Goal: Check status: Check status

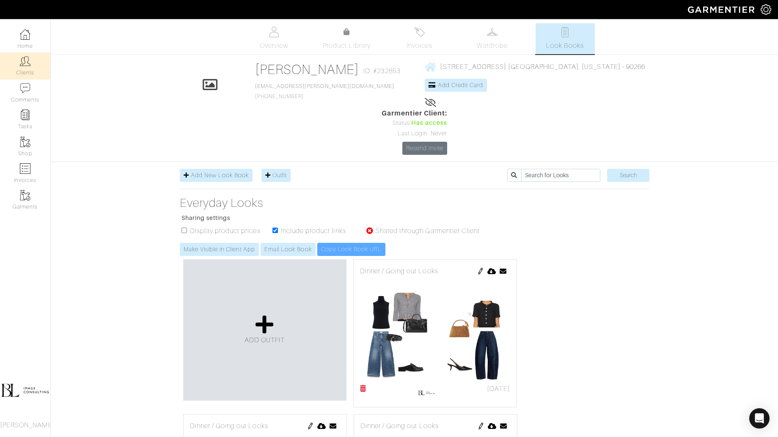
click at [39, 72] on link "Clients" at bounding box center [25, 65] width 50 height 27
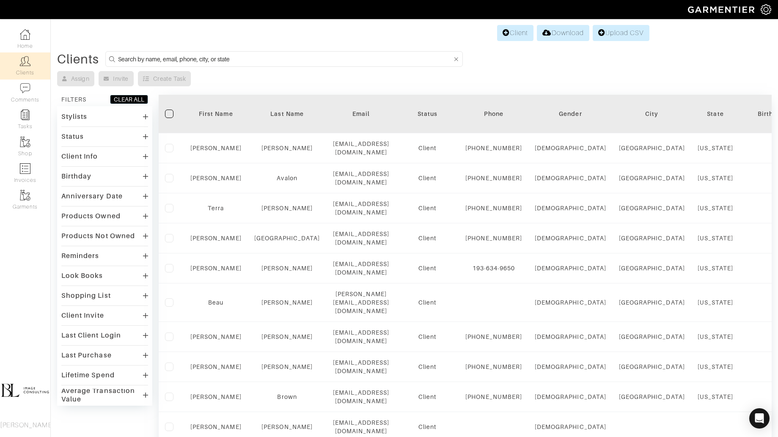
click at [263, 64] on form at bounding box center [283, 59] width 357 height 16
click at [265, 58] on input at bounding box center [285, 59] width 334 height 11
type input "[PERSON_NAME]"
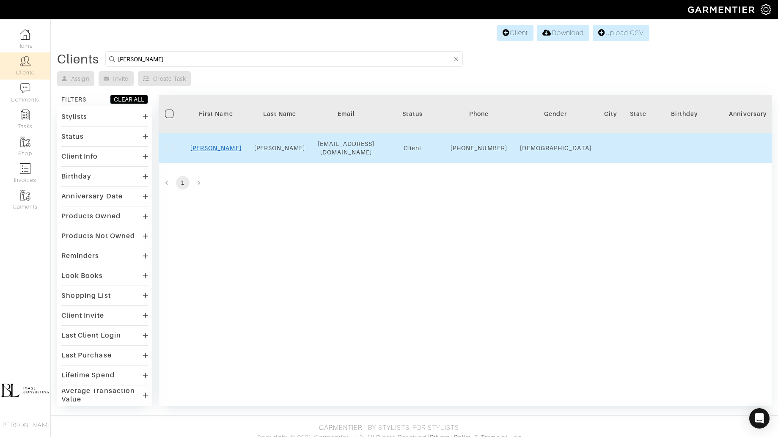
click at [215, 151] on link "[PERSON_NAME]" at bounding box center [215, 148] width 51 height 7
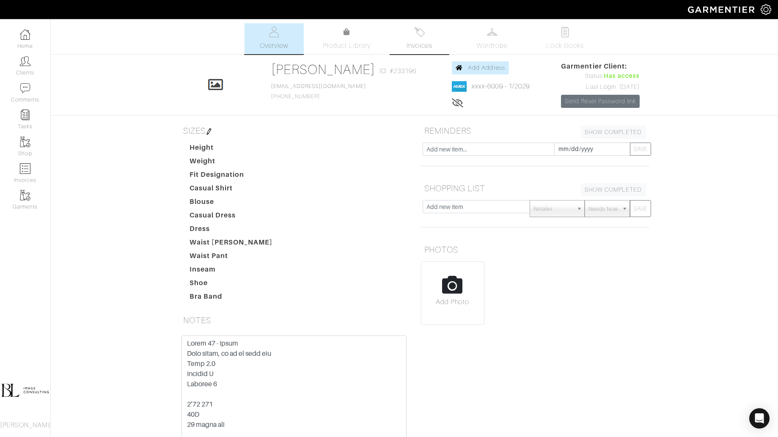
click at [420, 32] on img at bounding box center [419, 32] width 11 height 11
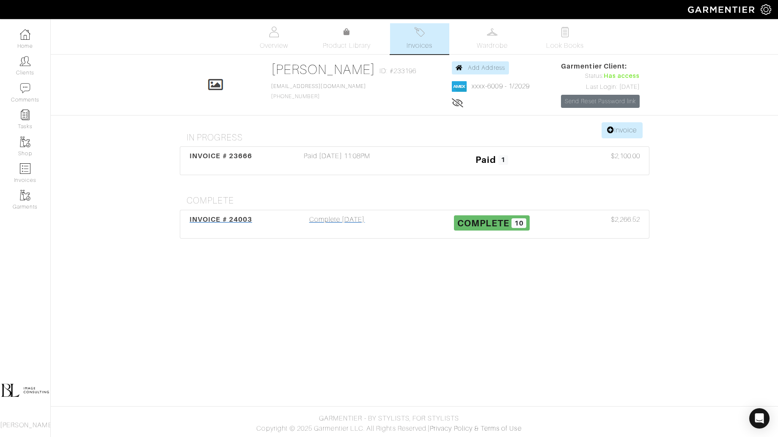
click at [383, 221] on div "Complete 06/29/25" at bounding box center [337, 223] width 155 height 19
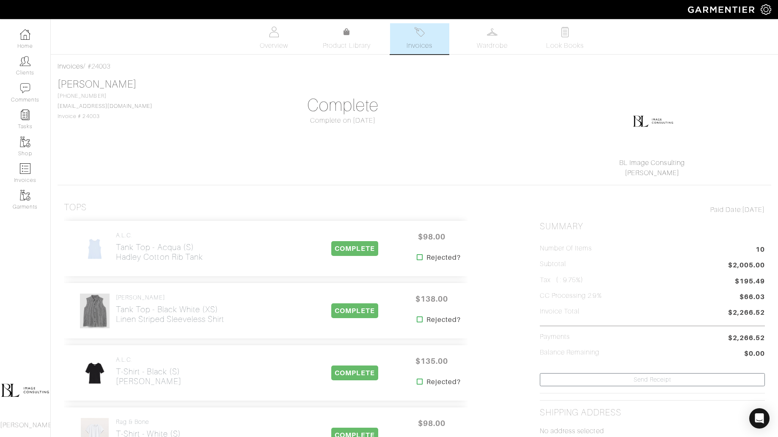
click at [414, 43] on span "Invoices" at bounding box center [420, 46] width 26 height 10
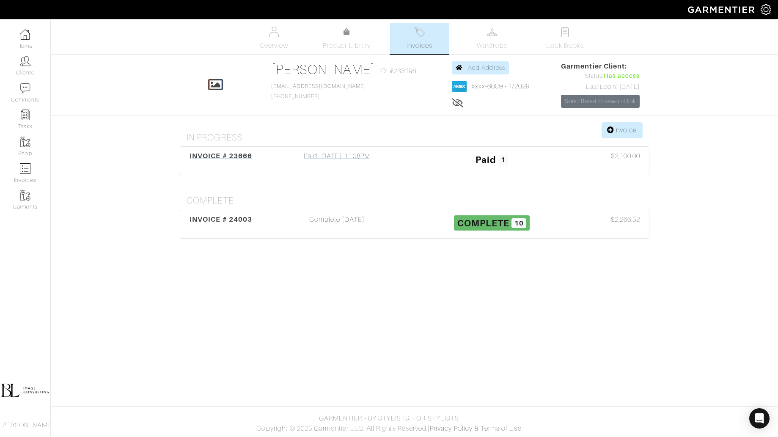
click at [374, 162] on div "Paid 06/17/25 11:08PM" at bounding box center [337, 160] width 155 height 19
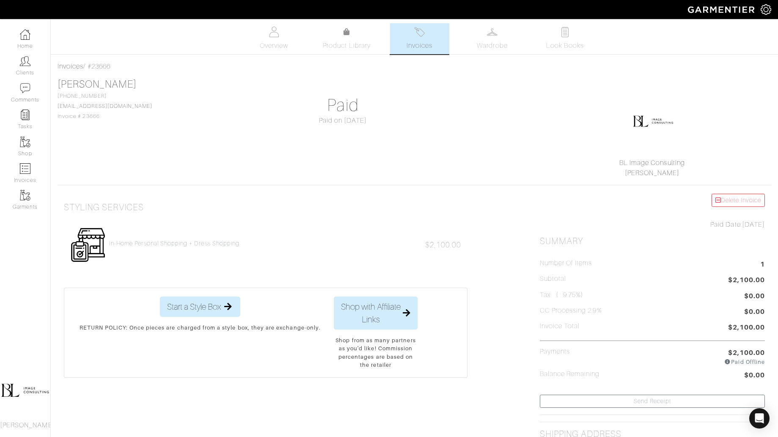
drag, startPoint x: 300, startPoint y: 242, endPoint x: 313, endPoint y: 250, distance: 15.4
click at [313, 250] on div "In-Home Personal Shopping + Dress Shopping $2,100.00" at bounding box center [266, 245] width 404 height 48
